Goal: Transaction & Acquisition: Download file/media

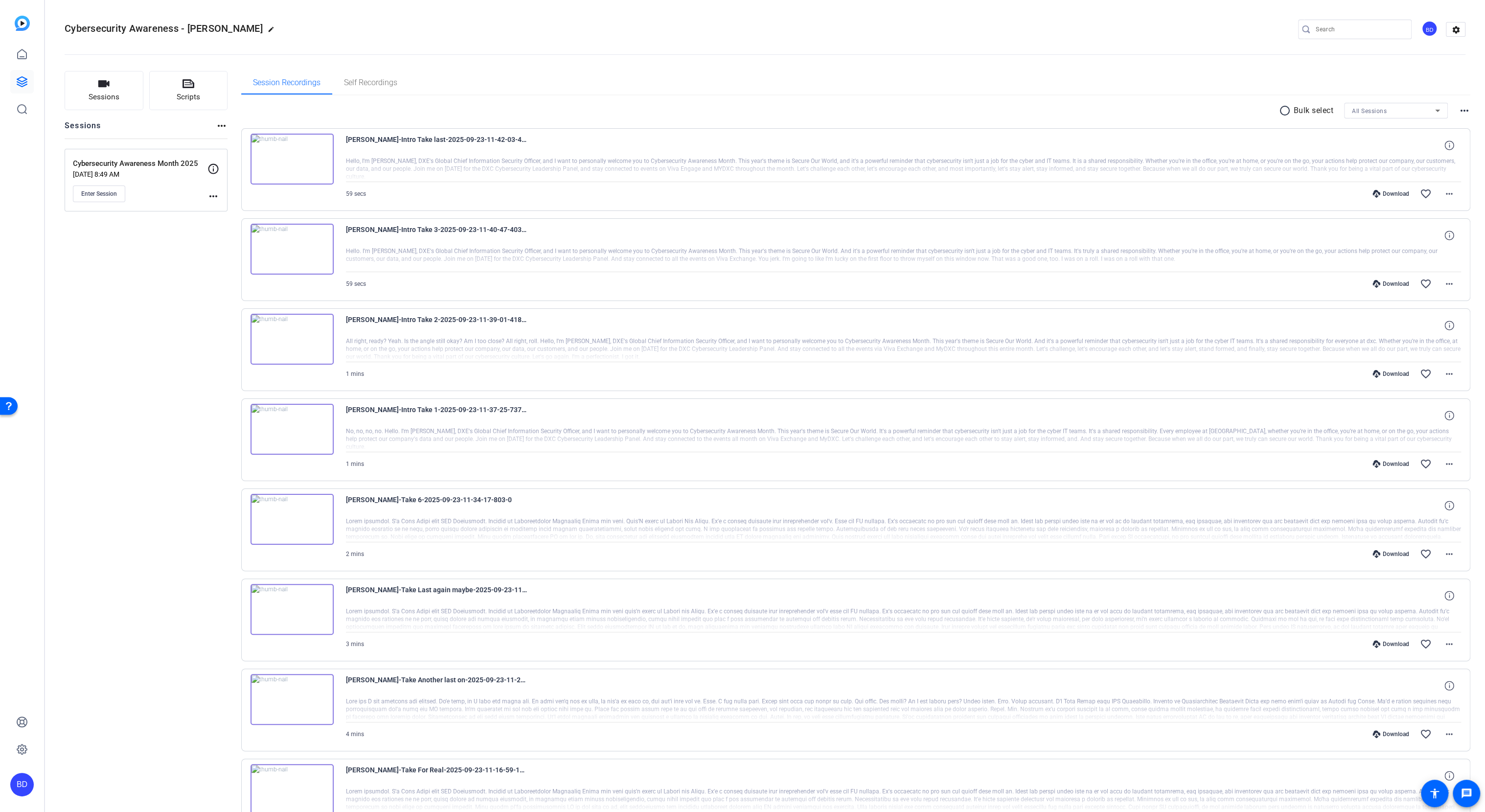
scroll to position [158, 0]
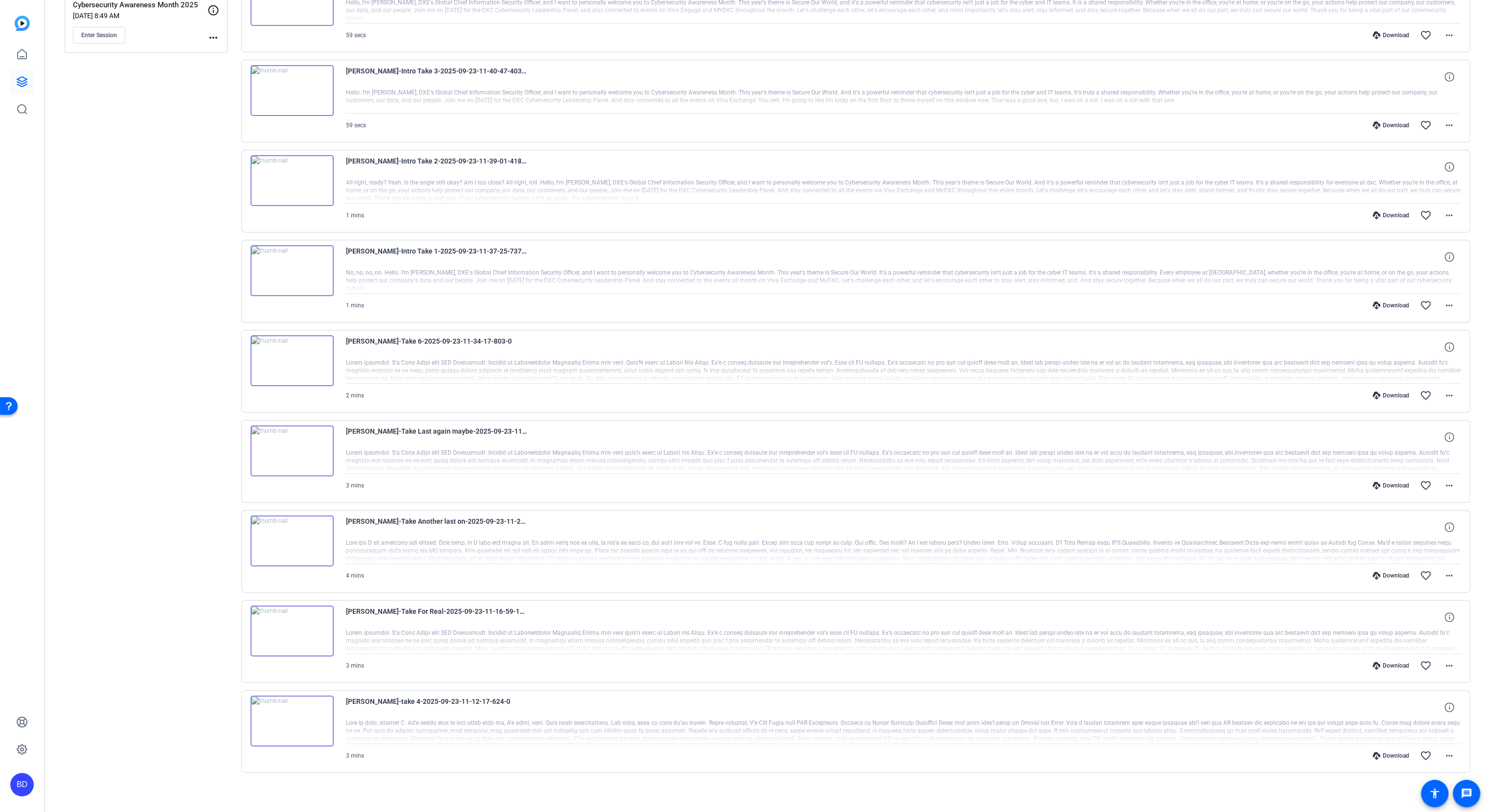
click at [466, 719] on div at bounding box center [904, 731] width 1115 height 24
click at [1446, 752] on mat-icon "more_horiz" at bounding box center [1449, 755] width 11 height 11
click at [1409, 654] on span "Download MP4" at bounding box center [1416, 657] width 59 height 11
click at [1444, 659] on mat-icon "more_horiz" at bounding box center [1449, 665] width 11 height 11
click at [1414, 705] on span "Download MP4" at bounding box center [1416, 706] width 59 height 11
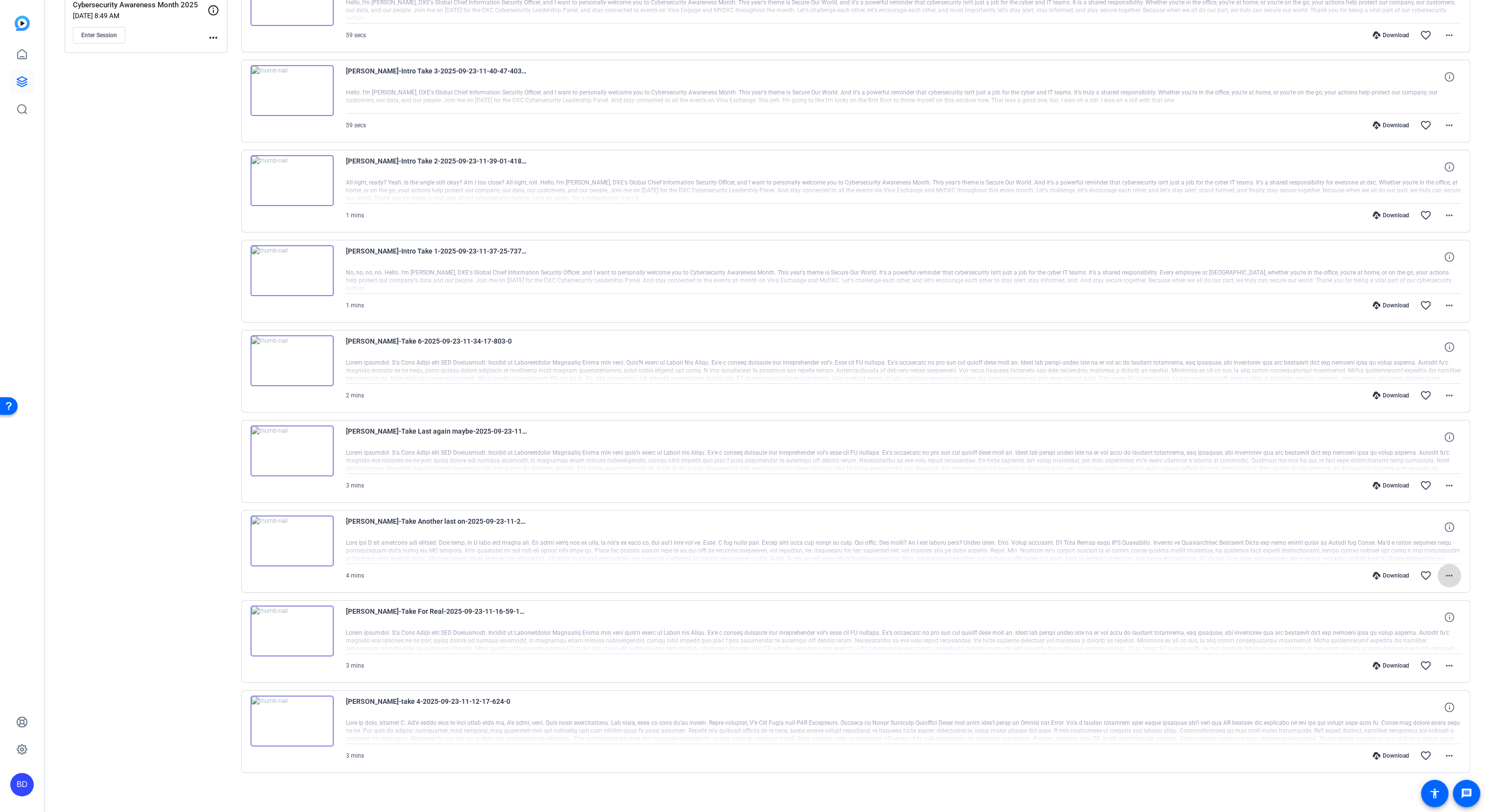
click at [1446, 570] on mat-icon "more_horiz" at bounding box center [1449, 575] width 11 height 11
click at [1407, 617] on span "Download MP4" at bounding box center [1416, 616] width 59 height 11
click at [1444, 483] on mat-icon "more_horiz" at bounding box center [1449, 485] width 11 height 11
click at [1411, 523] on span "Download MP4" at bounding box center [1416, 526] width 59 height 11
